Goal: Information Seeking & Learning: Learn about a topic

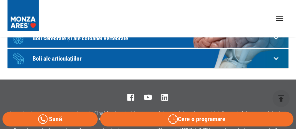
scroll to position [250, 0]
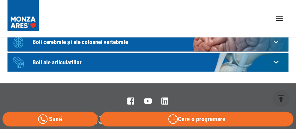
click at [0, 0] on link "Medici" at bounding box center [0, 0] width 0 height 0
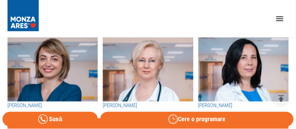
scroll to position [125, 0]
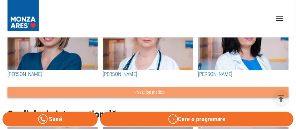
click at [153, 97] on button "Vezi toți medicii" at bounding box center [147, 92] width 281 height 10
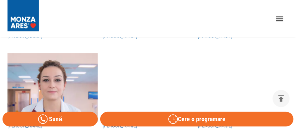
scroll to position [1406, 0]
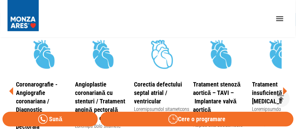
scroll to position [187, 0]
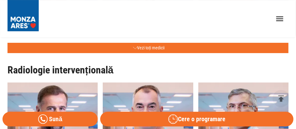
scroll to position [750, 0]
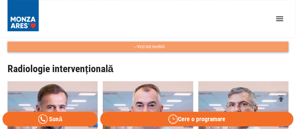
click at [153, 52] on button "Vezi toți medicii" at bounding box center [147, 47] width 281 height 10
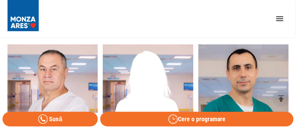
scroll to position [937, 0]
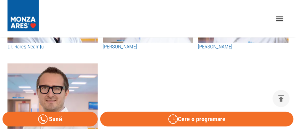
scroll to position [1500, 0]
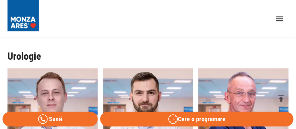
scroll to position [2312, 0]
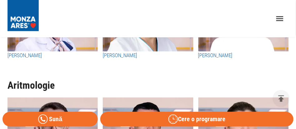
scroll to position [2719, 0]
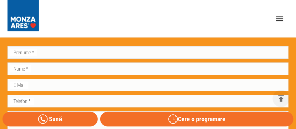
scroll to position [719, 0]
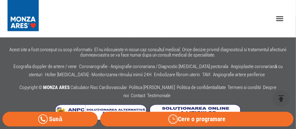
scroll to position [3406, 0]
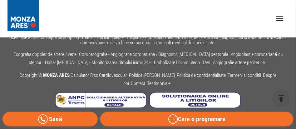
click at [0, 0] on link "Locații" at bounding box center [0, 0] width 0 height 0
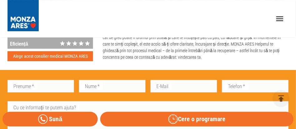
scroll to position [812, 0]
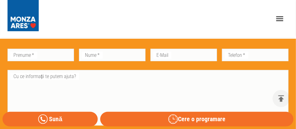
click at [288, 97] on button "delete" at bounding box center [281, 98] width 17 height 17
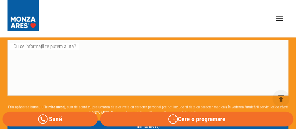
scroll to position [844, 0]
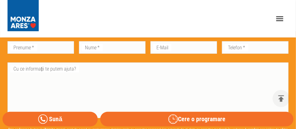
scroll to position [812, 0]
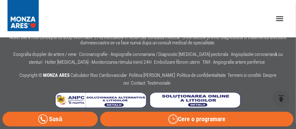
scroll to position [1062, 0]
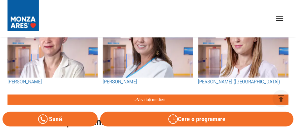
scroll to position [3406, 0]
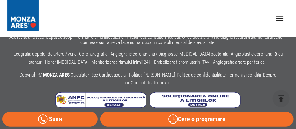
scroll to position [250, 0]
